Goal: Find specific page/section: Find specific page/section

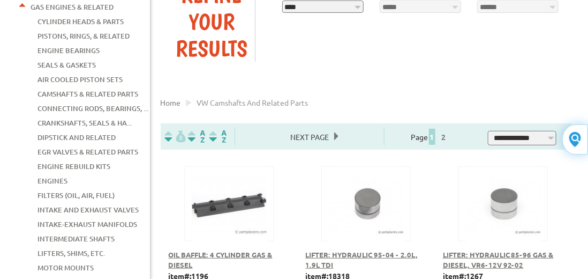
scroll to position [143, 0]
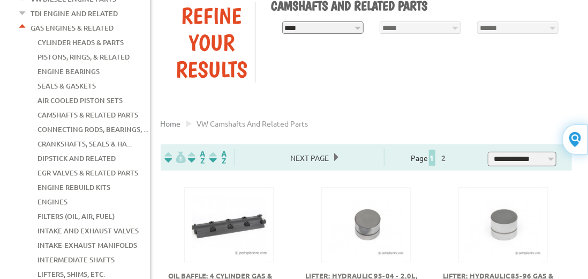
click at [94, 118] on link "Camshafts & Related Parts" at bounding box center [88, 115] width 101 height 14
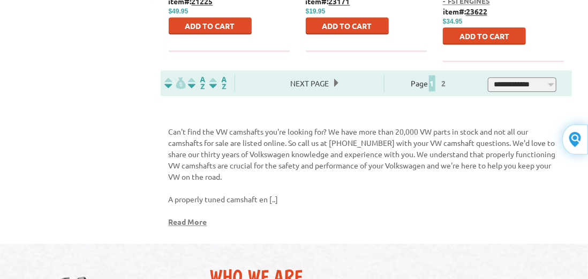
scroll to position [1000, 0]
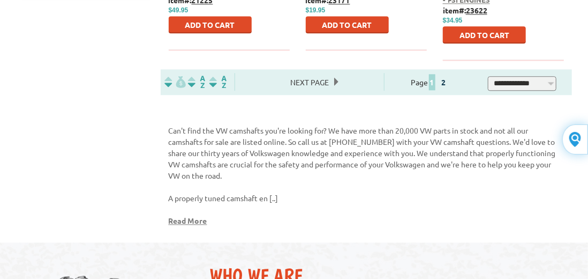
click at [448, 87] on link "2" at bounding box center [444, 82] width 10 height 10
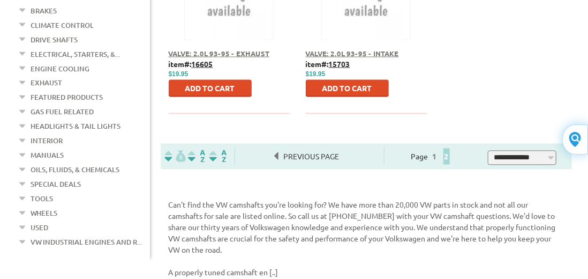
scroll to position [786, 0]
